Goal: Transaction & Acquisition: Purchase product/service

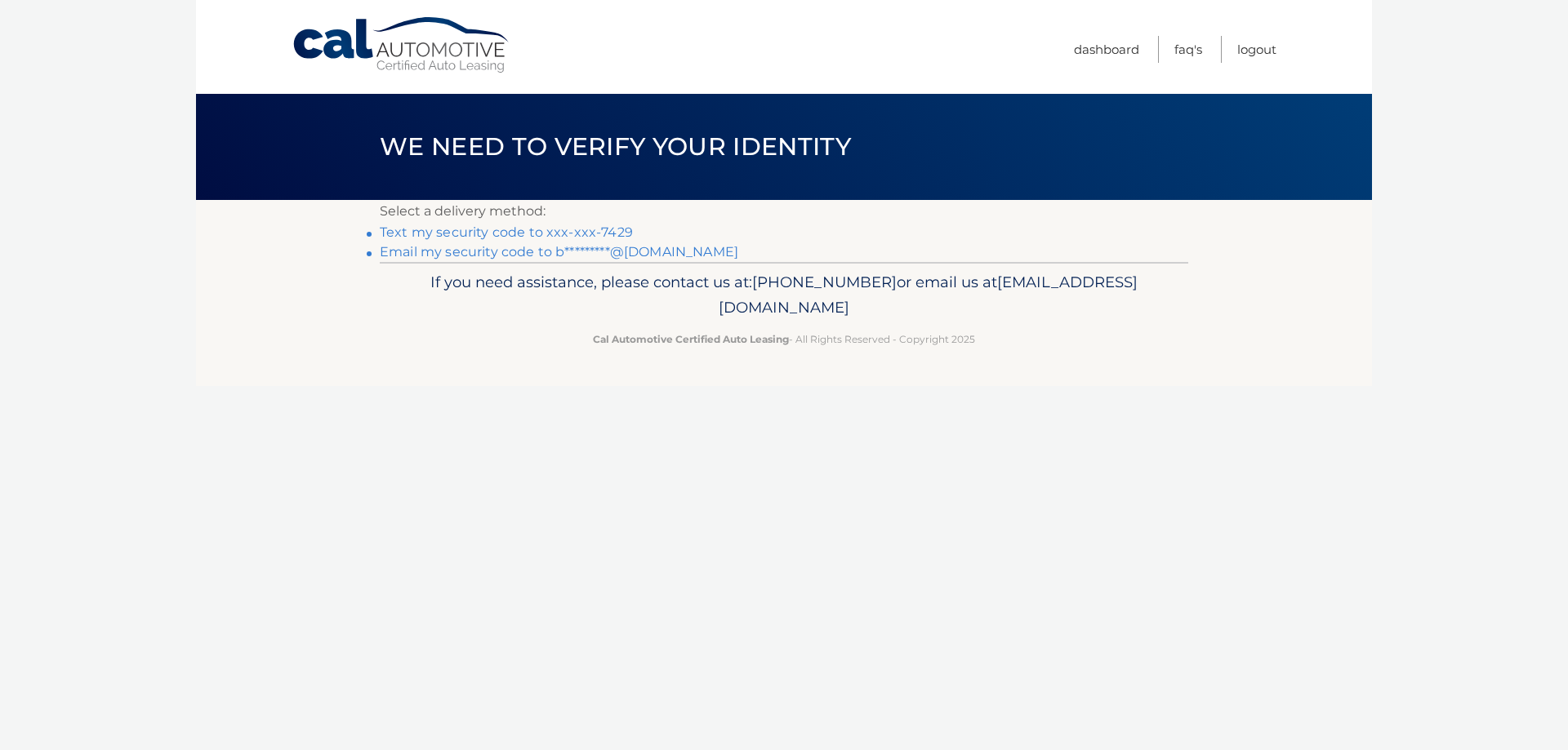
click at [498, 232] on link "Text my security code to xxx-xxx-7429" at bounding box center [506, 232] width 253 height 16
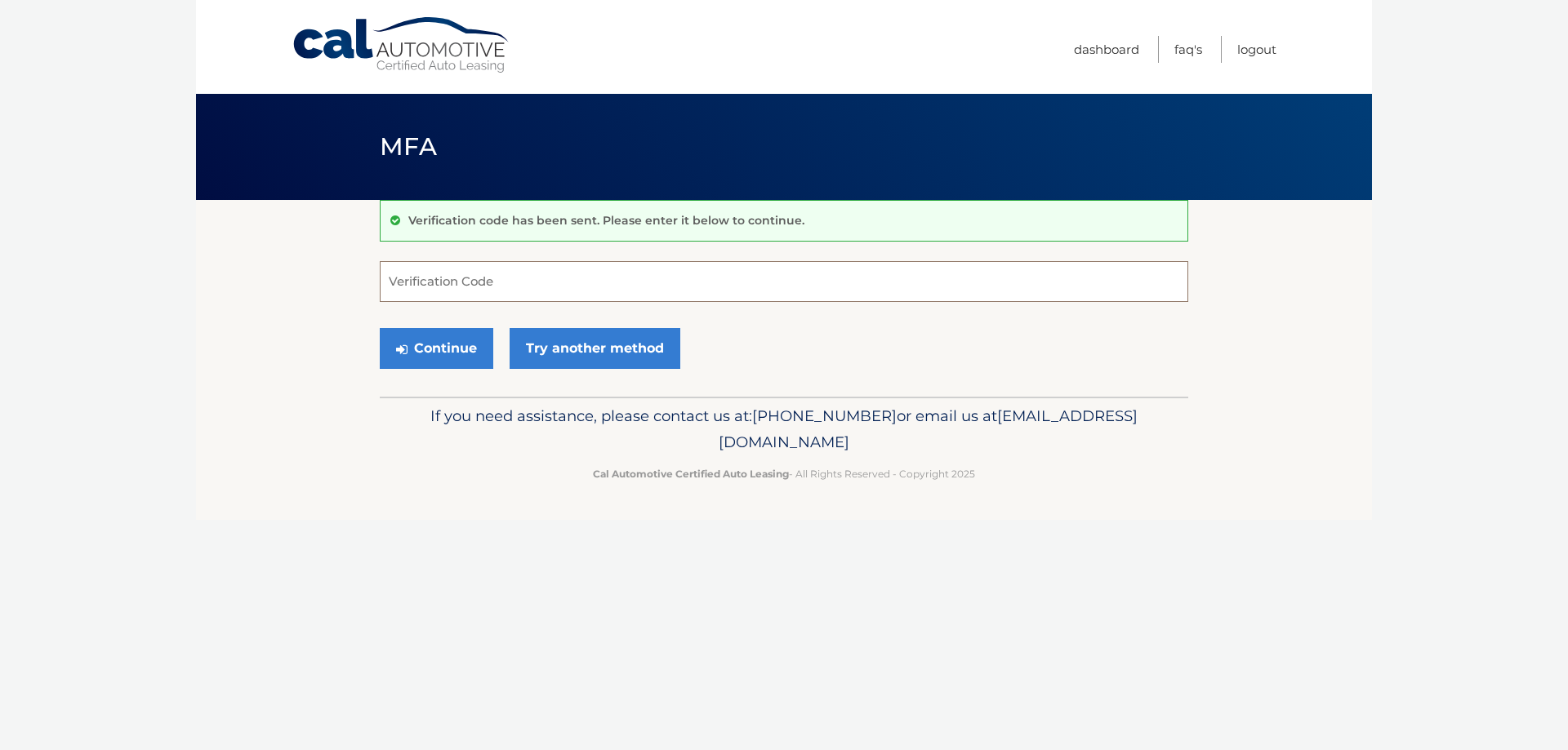
click at [430, 287] on input "Verification Code" at bounding box center [783, 281] width 808 height 41
type input "527827"
click at [379, 328] on button "Continue" at bounding box center [436, 348] width 114 height 41
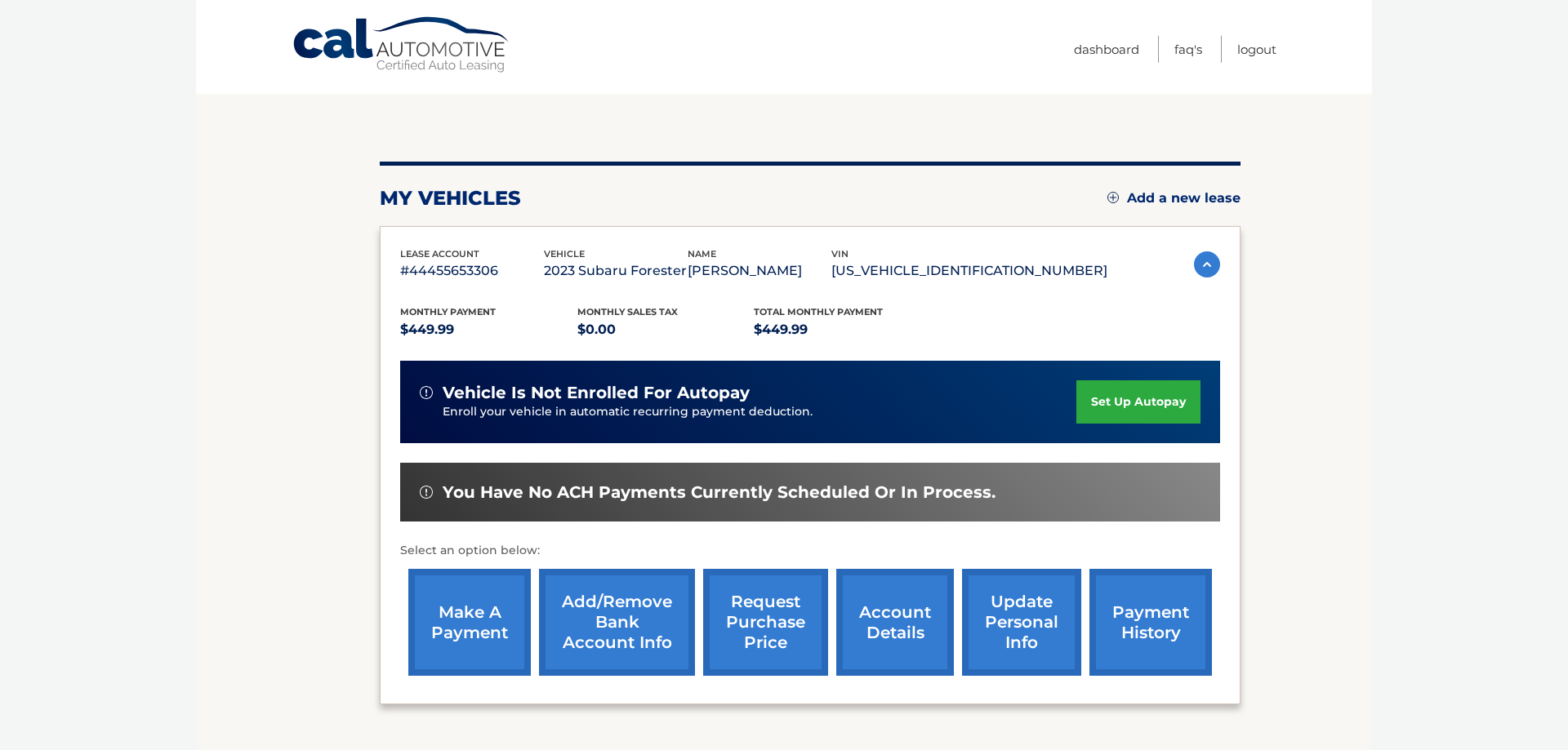
scroll to position [167, 0]
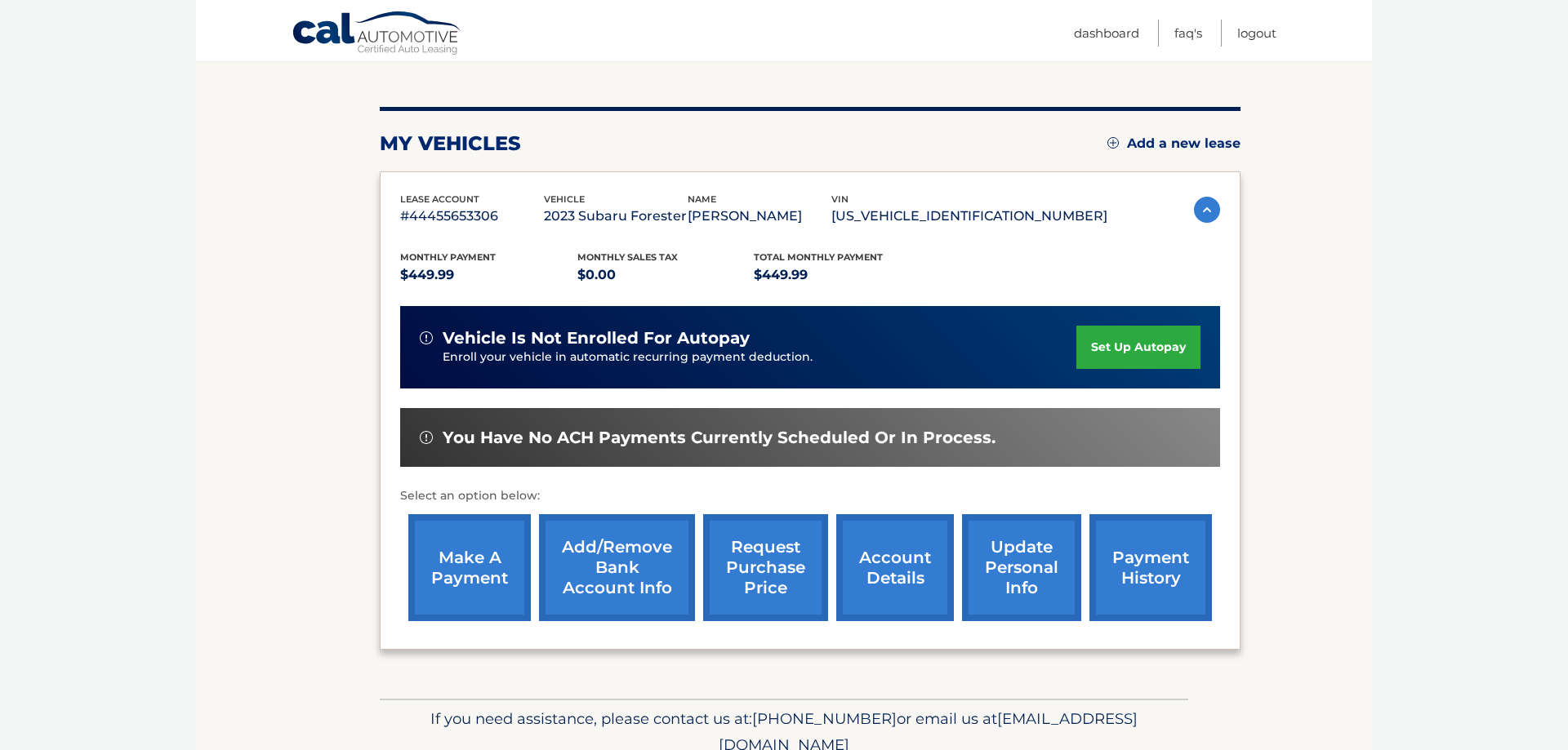
click at [471, 605] on link "make a payment" at bounding box center [470, 568] width 122 height 107
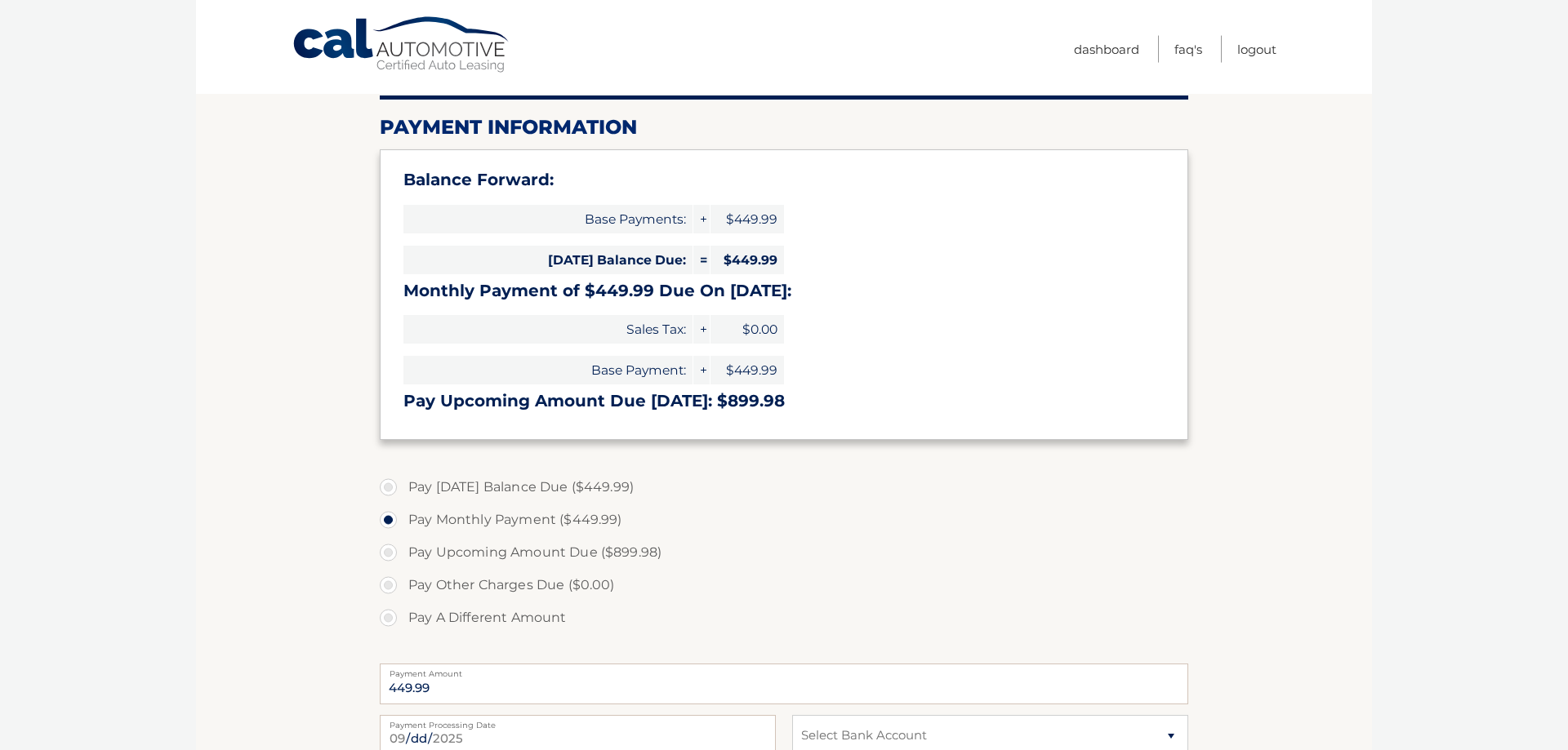
scroll to position [416, 0]
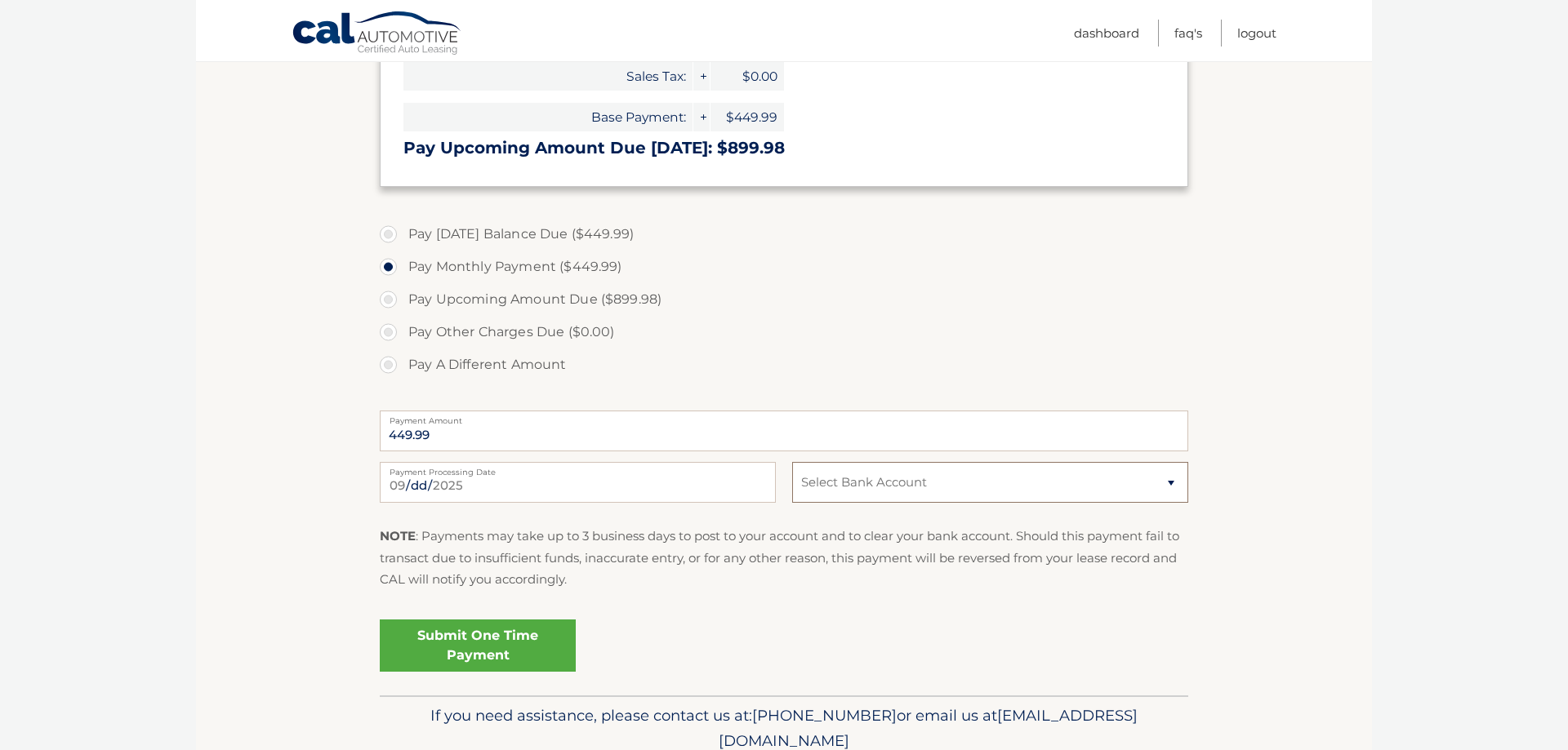
select select "MWQxMjA3YWQtMTM0ZC00NGQwLWFjZmUtMmNmNmYzYTVlMDU0"
click option "Checking JPMORGAN CHASE BANK, NA *****6253" at bounding box center [0, 0] width 0 height 0
click at [438, 631] on link "Submit One Time Payment" at bounding box center [477, 646] width 196 height 52
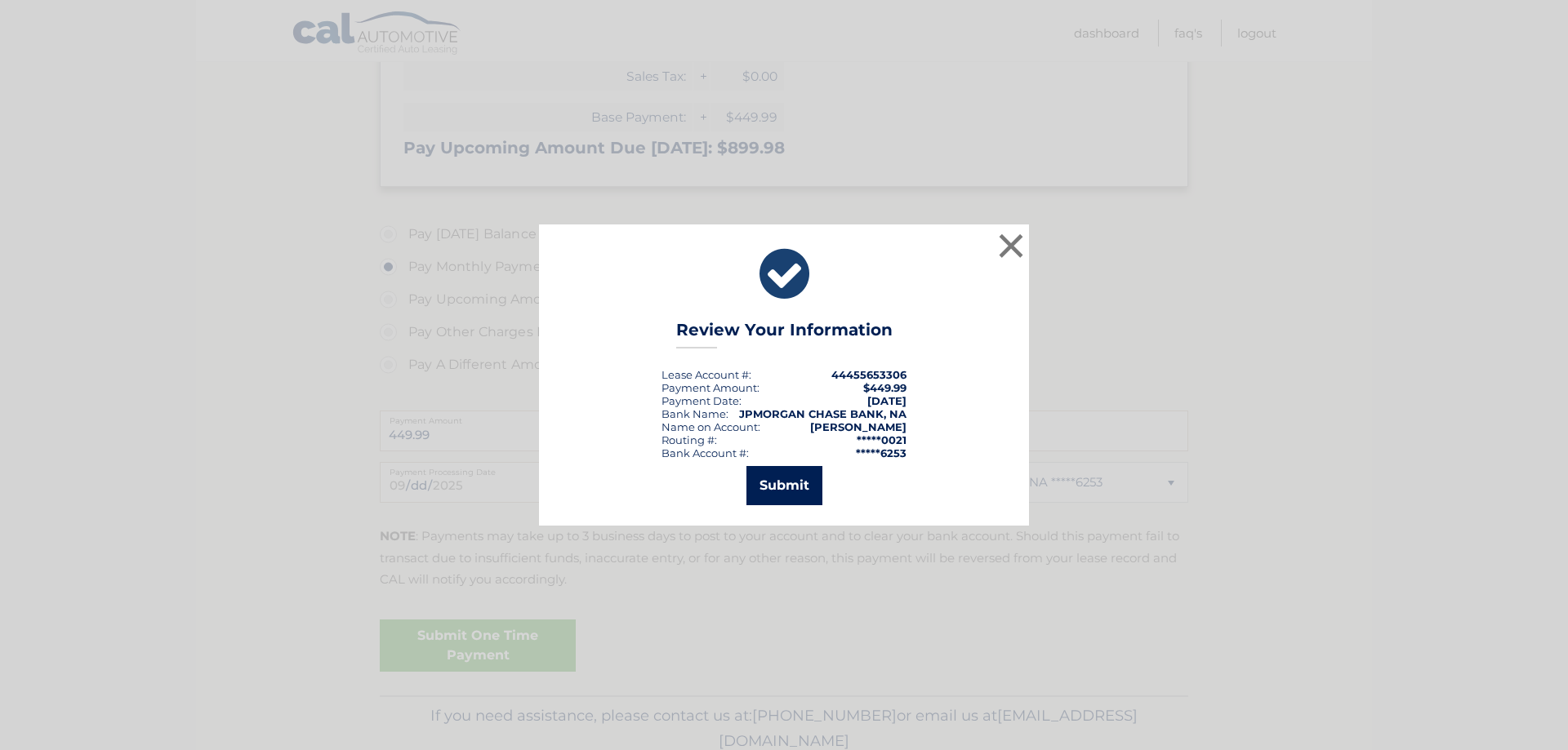
click at [781, 473] on button "Submit" at bounding box center [784, 485] width 76 height 39
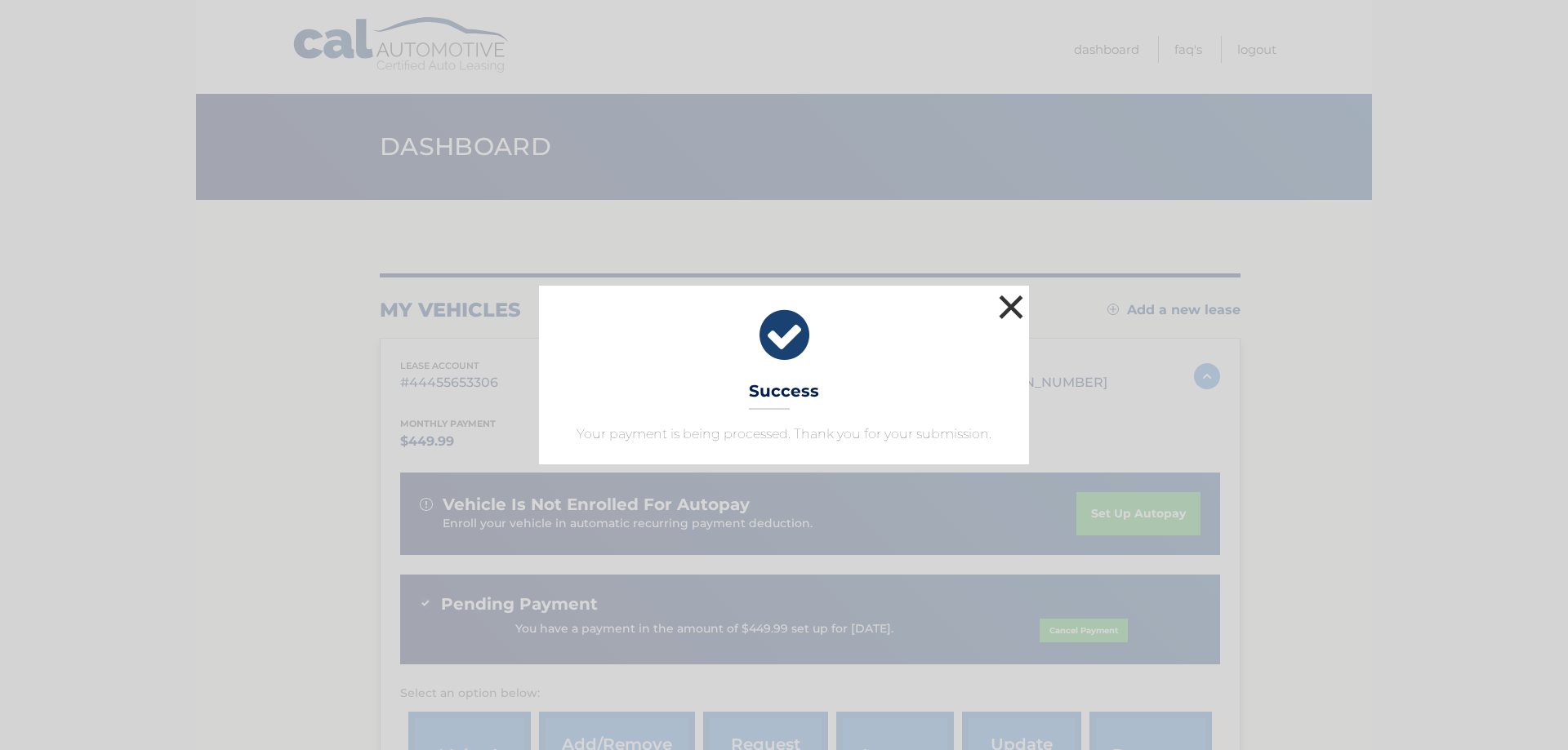
click at [1014, 302] on button "×" at bounding box center [1011, 308] width 33 height 33
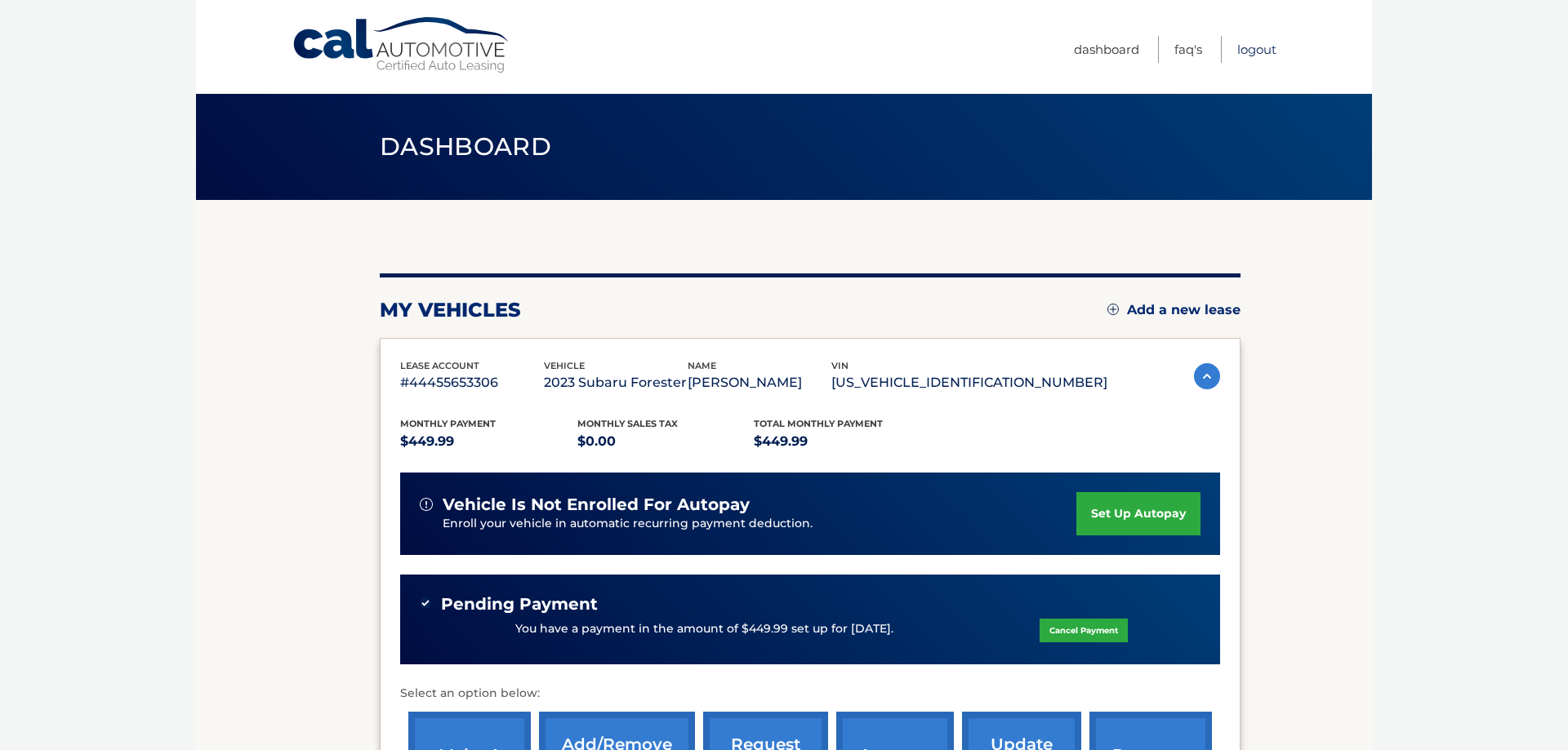
click at [1244, 38] on link "Logout" at bounding box center [1257, 49] width 39 height 27
